Goal: Task Accomplishment & Management: Manage account settings

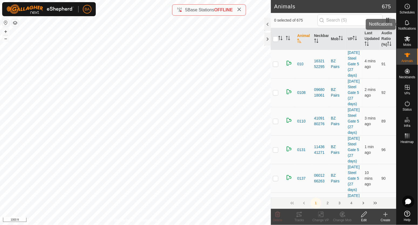
click at [407, 23] on icon at bounding box center [407, 22] width 6 height 6
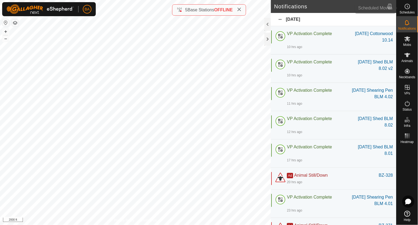
click at [406, 12] on span "Schedules" at bounding box center [407, 12] width 15 height 3
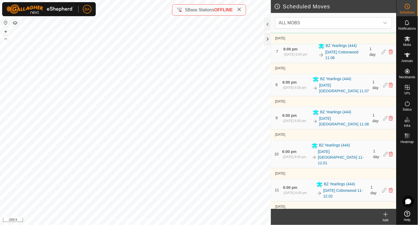
scroll to position [465, 0]
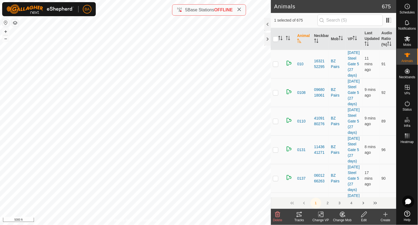
click at [298, 215] on icon at bounding box center [299, 214] width 6 height 6
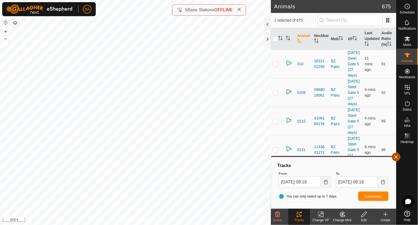
click at [399, 159] on button "button" at bounding box center [396, 157] width 9 height 9
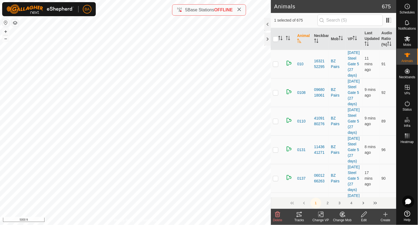
click at [308, 36] on th "Animal" at bounding box center [303, 39] width 17 height 22
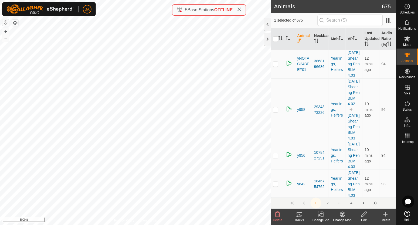
click at [306, 36] on th "Animal" at bounding box center [303, 39] width 17 height 22
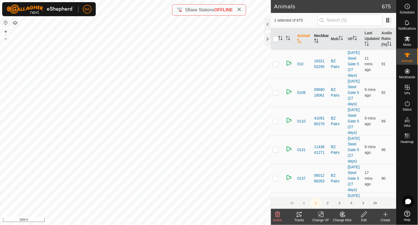
click at [317, 37] on th "Neckband" at bounding box center [320, 39] width 17 height 22
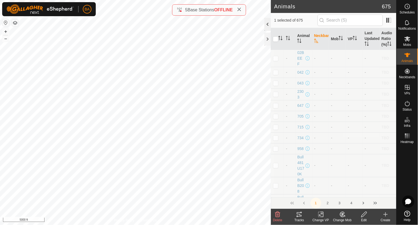
click at [269, 27] on div at bounding box center [267, 24] width 6 height 13
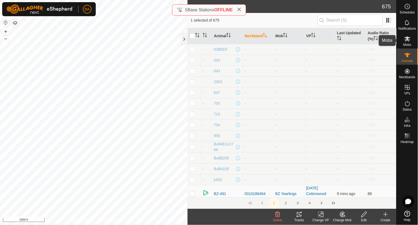
click at [404, 36] on es-mob-svg-icon at bounding box center [408, 39] width 10 height 9
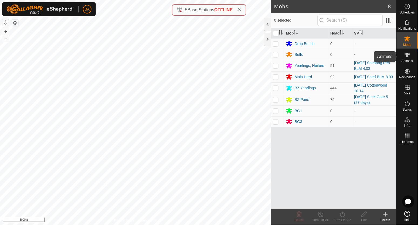
click at [405, 57] on icon at bounding box center [407, 55] width 6 height 6
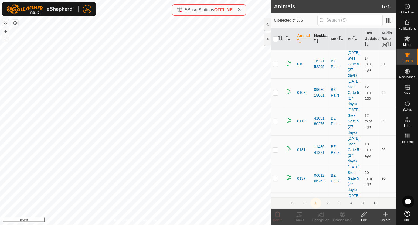
click at [321, 36] on th "Neckband" at bounding box center [320, 39] width 17 height 22
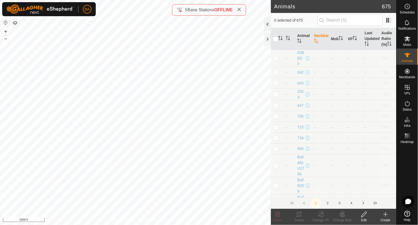
click at [266, 25] on div at bounding box center [267, 24] width 6 height 13
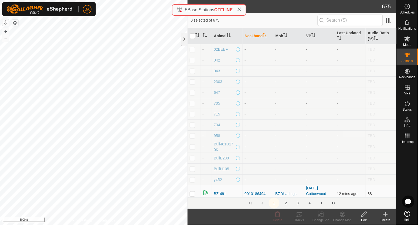
click at [193, 51] on p-checkbox at bounding box center [192, 49] width 5 height 4
checkbox input "true"
click at [192, 60] on p-checkbox at bounding box center [192, 60] width 5 height 4
checkbox input "true"
click at [193, 74] on td at bounding box center [194, 71] width 13 height 11
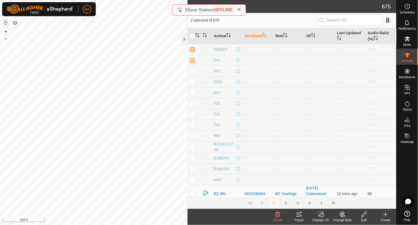
checkbox input "true"
click at [192, 83] on p-checkbox at bounding box center [192, 82] width 5 height 4
checkbox input "true"
click at [192, 92] on p-checkbox at bounding box center [192, 92] width 5 height 4
checkbox input "true"
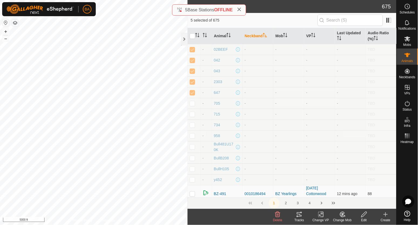
click at [193, 104] on p-checkbox at bounding box center [192, 103] width 5 height 4
checkbox input "true"
click at [191, 114] on p-checkbox at bounding box center [192, 114] width 5 height 4
checkbox input "true"
click at [192, 128] on td at bounding box center [194, 125] width 13 height 11
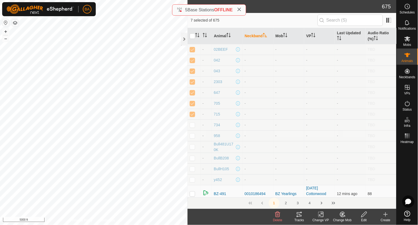
checkbox input "true"
click at [192, 135] on p-checkbox at bounding box center [192, 136] width 5 height 4
checkbox input "true"
click at [191, 148] on p-checkbox at bounding box center [192, 147] width 5 height 4
checkbox input "true"
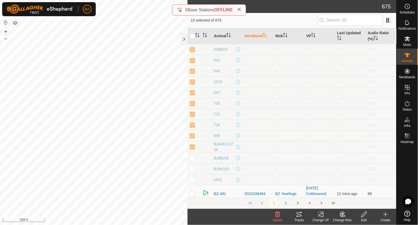
click at [190, 157] on p-checkbox at bounding box center [192, 158] width 5 height 4
checkbox input "true"
click at [190, 169] on p-checkbox at bounding box center [192, 169] width 5 height 4
checkbox input "true"
drag, startPoint x: 191, startPoint y: 180, endPoint x: 194, endPoint y: 181, distance: 3.0
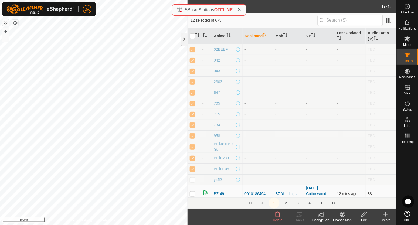
click at [191, 180] on p-checkbox at bounding box center [192, 180] width 5 height 4
checkbox input "true"
click at [406, 6] on icon at bounding box center [407, 6] width 6 height 6
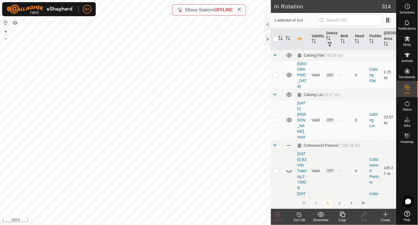
click at [343, 215] on icon at bounding box center [342, 214] width 7 height 6
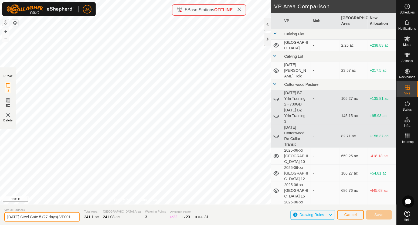
scroll to position [0, 6]
drag, startPoint x: 66, startPoint y: 218, endPoint x: 116, endPoint y: 222, distance: 50.4
click at [116, 222] on section "Virtual Paddock [DATE] Steel Gate 5 (27 days)-VP001 Total Area 241.1 ac Grazing…" at bounding box center [198, 215] width 396 height 21
type input "[DATE] Steel Gate 5 (27 days) v2"
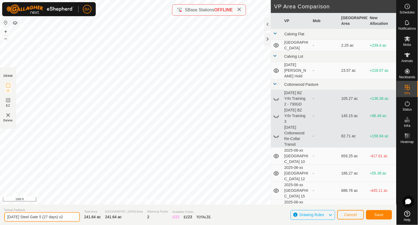
click at [63, 215] on input "[DATE] Steel Gate 5 (27 days) v2" at bounding box center [42, 216] width 76 height 9
click at [372, 212] on button "Save" at bounding box center [379, 214] width 26 height 9
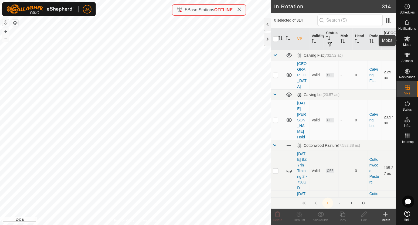
click at [408, 41] on icon at bounding box center [407, 39] width 6 height 6
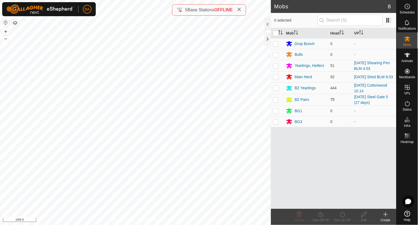
click at [275, 99] on p-checkbox at bounding box center [275, 99] width 5 height 4
checkbox input "true"
click at [344, 214] on icon at bounding box center [342, 214] width 7 height 6
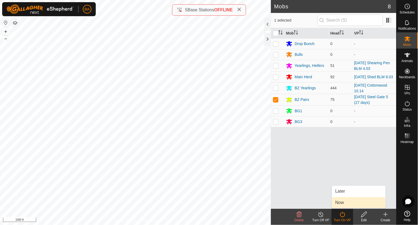
click at [341, 203] on link "Now" at bounding box center [358, 202] width 53 height 11
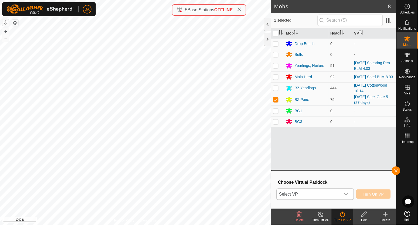
click at [335, 190] on span "Select VP" at bounding box center [309, 194] width 64 height 11
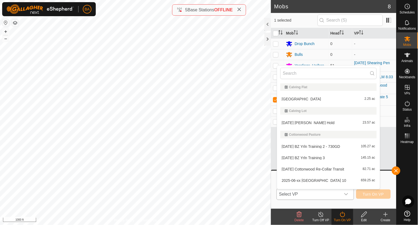
type input "[DATE] Steel Gate 5 (27 days) v2"
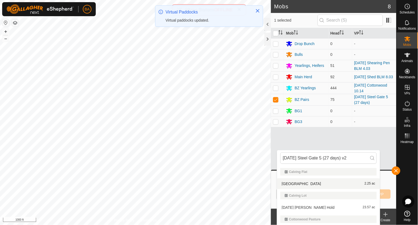
scroll to position [0, 3]
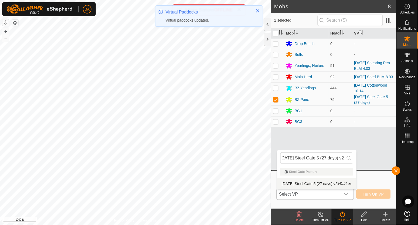
type input "[DATE] Steel Gate 5 (27 days) v2"
click at [331, 184] on li "[DATE] Steel Gate 5 (27 days) v2 241.64 ac" at bounding box center [316, 183] width 79 height 11
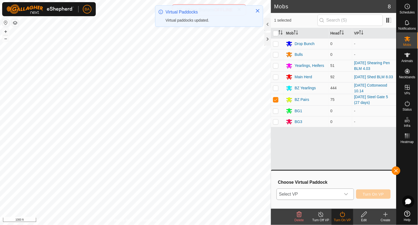
scroll to position [0, 0]
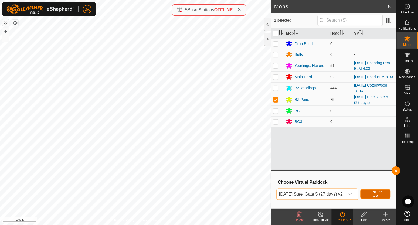
click at [378, 195] on span "Turn On VP" at bounding box center [375, 194] width 17 height 9
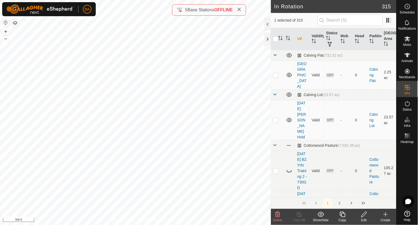
click at [364, 212] on icon at bounding box center [364, 214] width 7 height 6
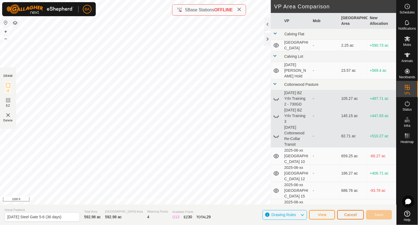
click at [359, 214] on button "Cancel" at bounding box center [350, 214] width 27 height 9
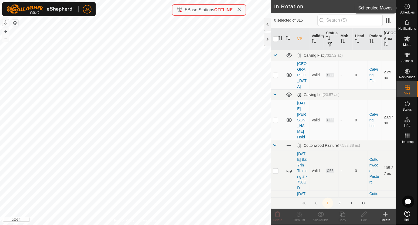
click at [411, 8] on es-schedule-vp-svg-icon at bounding box center [408, 6] width 10 height 9
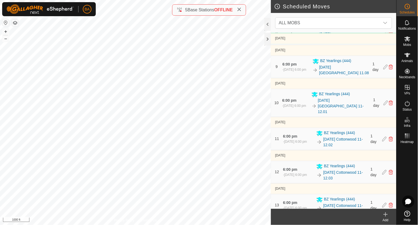
scroll to position [465, 0]
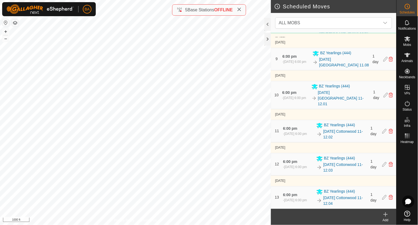
click at [383, 217] on div "Add" at bounding box center [386, 217] width 22 height 16
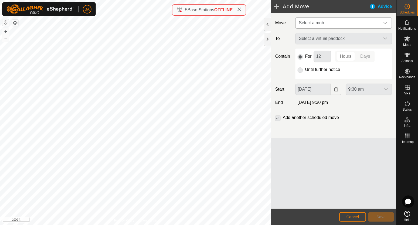
click at [315, 21] on span "Select a mob" at bounding box center [311, 23] width 25 height 5
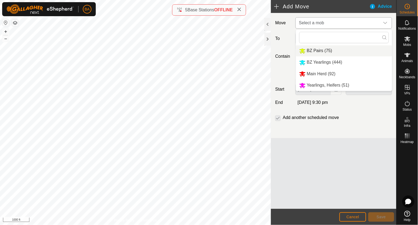
click at [316, 52] on span "BZ Pairs (75)" at bounding box center [319, 50] width 25 height 5
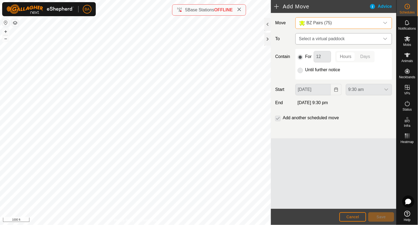
click at [316, 38] on span "Select a virtual paddock" at bounding box center [338, 38] width 83 height 11
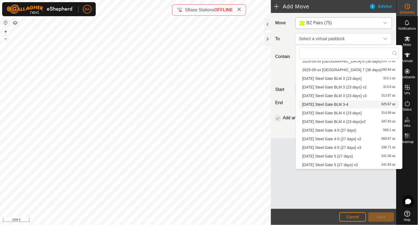
scroll to position [2684, 0]
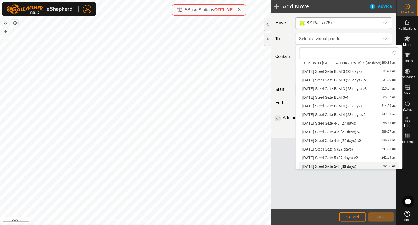
click at [355, 165] on span "[DATE] Steel Gate 5-6 (36 days)" at bounding box center [330, 167] width 54 height 4
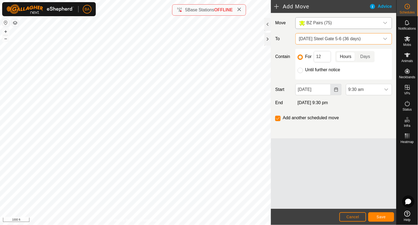
click at [335, 89] on icon "Choose Date" at bounding box center [336, 89] width 4 height 4
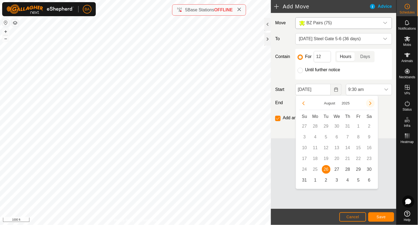
click at [371, 102] on button "Next Month" at bounding box center [370, 103] width 9 height 9
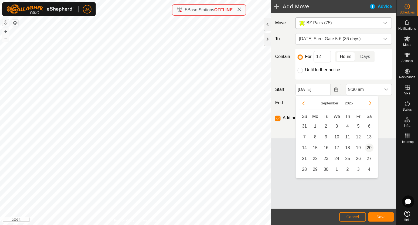
click at [368, 145] on span "20" at bounding box center [369, 148] width 9 height 9
type input "[DATE]"
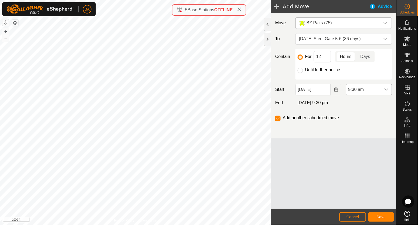
click at [386, 89] on icon "dropdown trigger" at bounding box center [386, 89] width 4 height 4
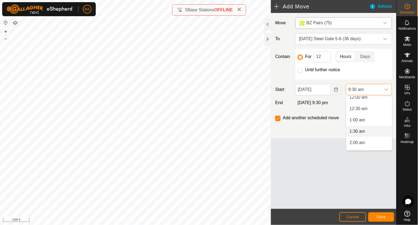
scroll to position [0, 0]
click at [365, 103] on li "12:00 am" at bounding box center [369, 101] width 46 height 11
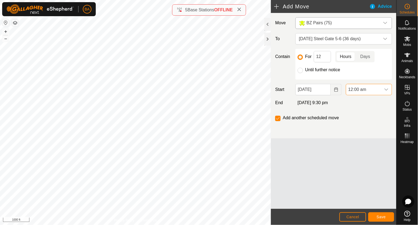
click at [307, 68] on label "Until further notice" at bounding box center [322, 70] width 35 height 4
click at [303, 68] on input "Until further notice" at bounding box center [300, 70] width 5 height 5
radio input "true"
checkbox input "false"
click at [379, 217] on span "Save" at bounding box center [381, 217] width 9 height 4
